Goal: Find specific page/section: Find specific page/section

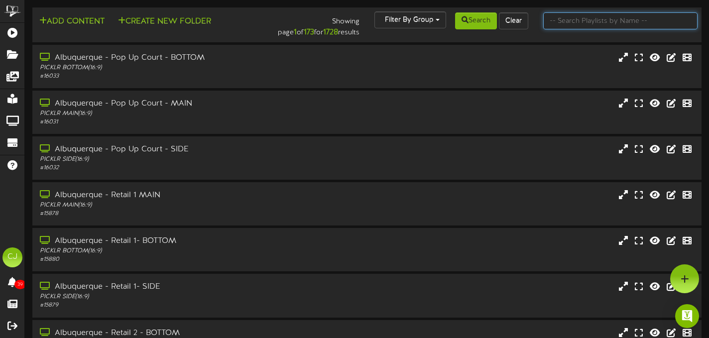
click at [575, 22] on input "text" at bounding box center [620, 20] width 154 height 17
type input "j"
type input "[GEOGRAPHIC_DATA]"
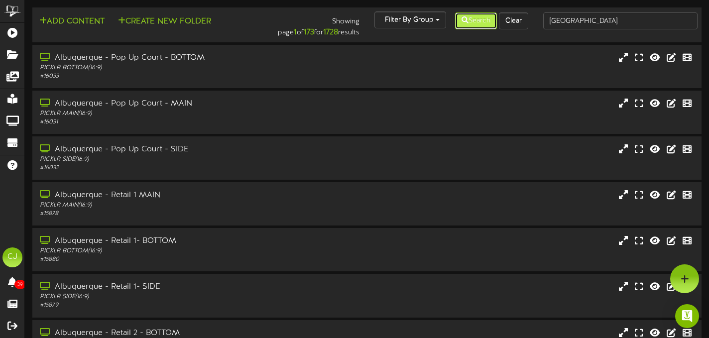
click at [474, 20] on button "Search" at bounding box center [476, 20] width 42 height 17
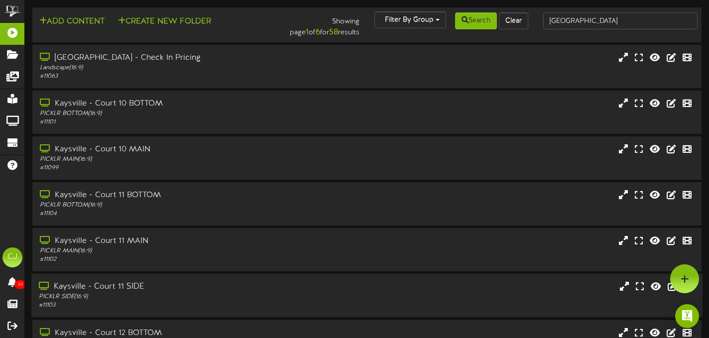
click at [290, 288] on div "Kaysville - Court 11 SIDE" at bounding box center [171, 286] width 265 height 11
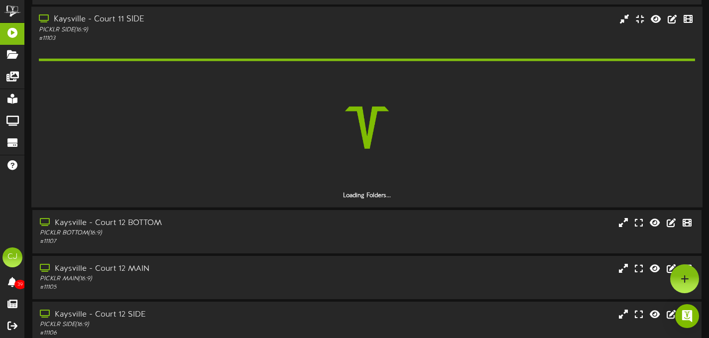
scroll to position [265, 0]
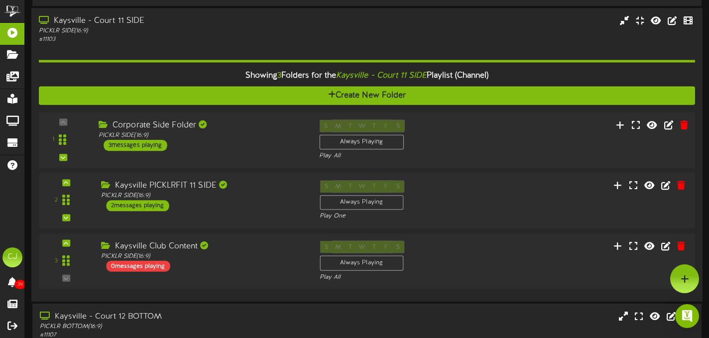
click at [486, 149] on div "1 ( 16:9" at bounding box center [366, 140] width 663 height 41
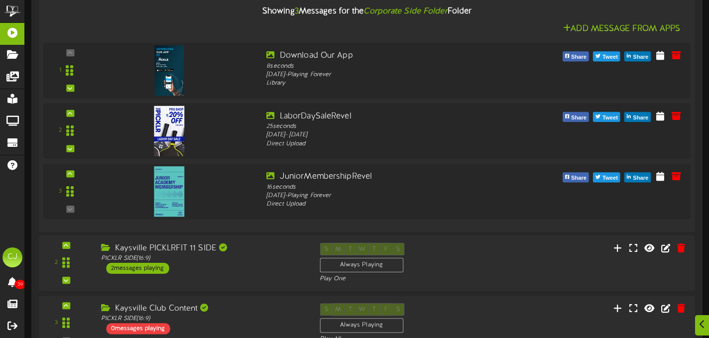
scroll to position [458, 0]
